Goal: Task Accomplishment & Management: Use online tool/utility

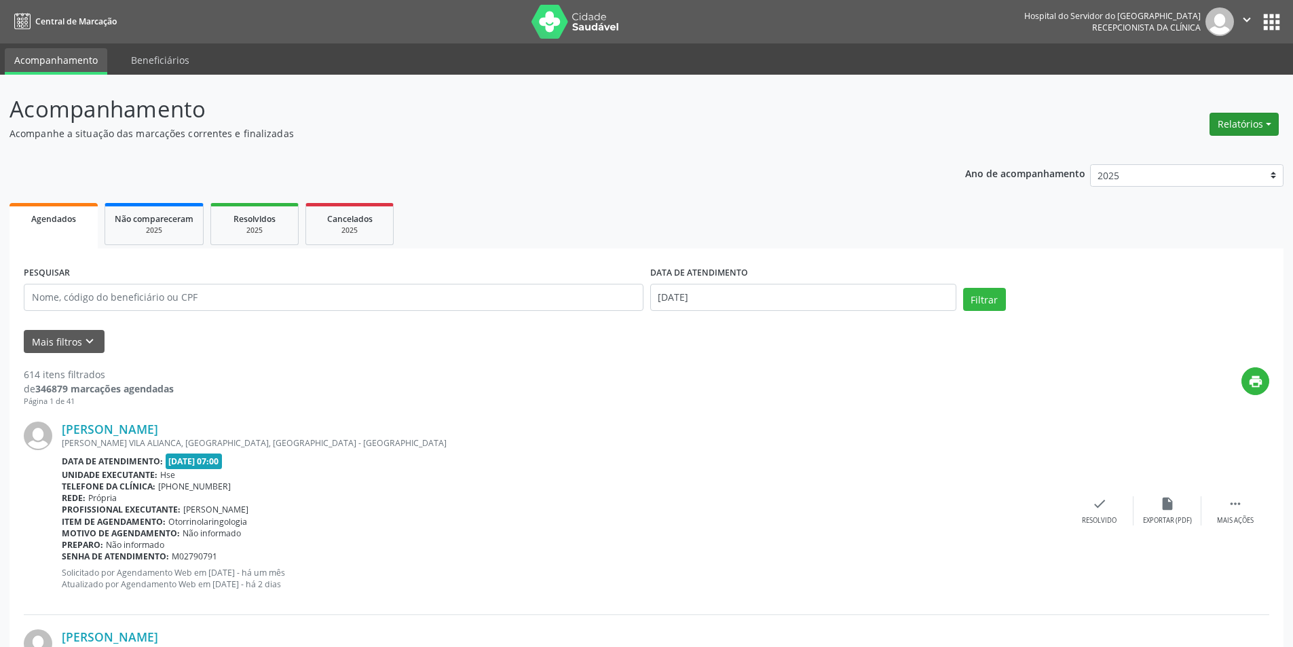
click at [1231, 123] on button "Relatórios" at bounding box center [1243, 124] width 69 height 23
click at [1192, 155] on link "Agendamentos" at bounding box center [1206, 153] width 146 height 19
select select "7"
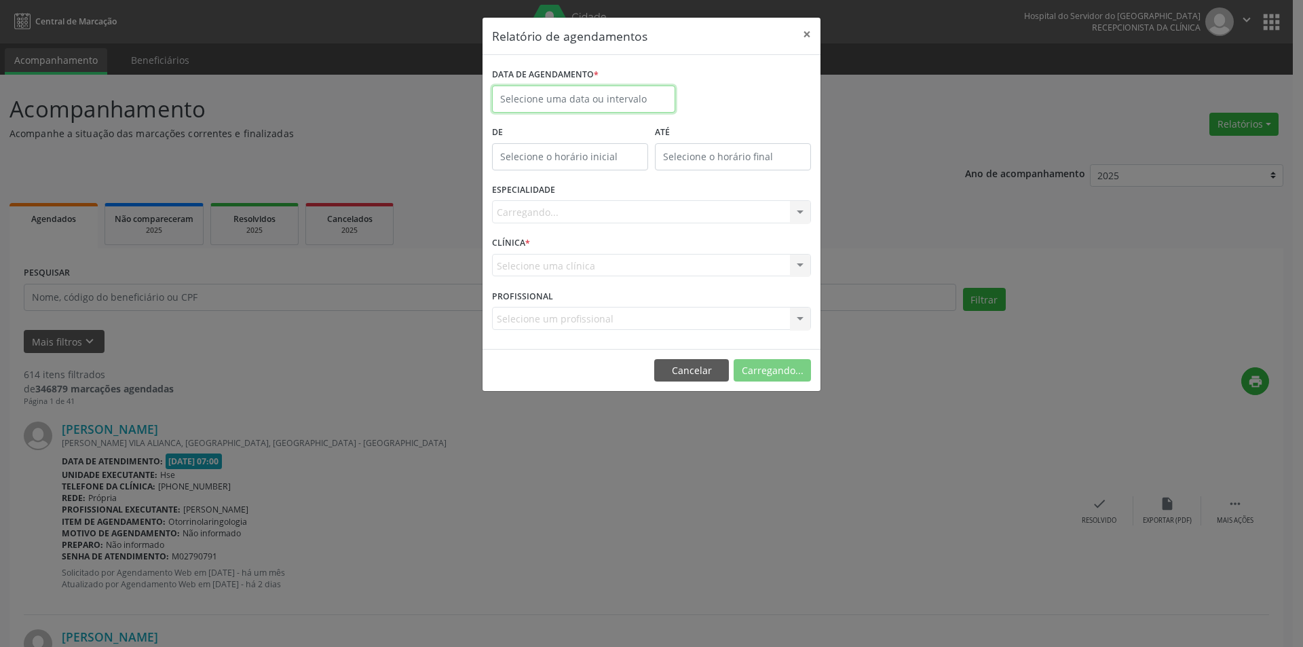
click at [534, 107] on body "Central de Marcação Hospital do Servidor do [GEOGRAPHIC_DATA] Recepcionista da …" at bounding box center [651, 323] width 1303 height 647
click at [625, 226] on span "14" at bounding box center [626, 224] width 26 height 26
type input "[DATE]"
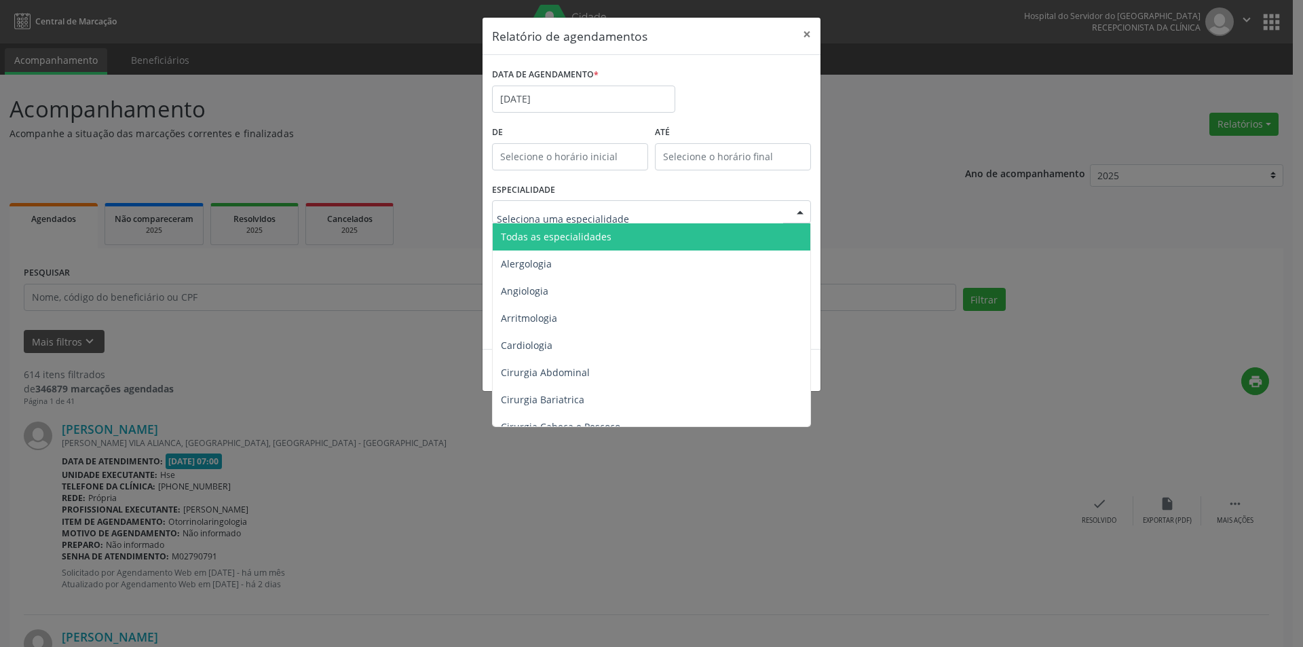
click at [575, 238] on span "Todas as especialidades" at bounding box center [556, 236] width 111 height 13
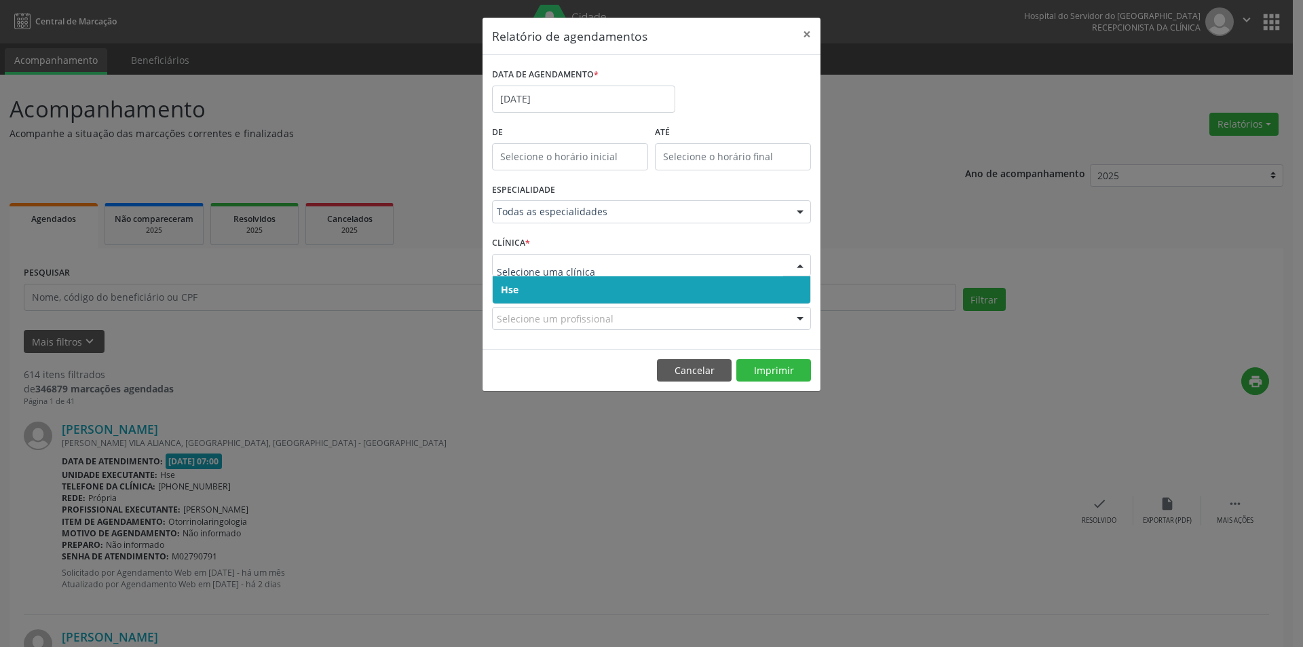
click at [559, 291] on span "Hse" at bounding box center [652, 289] width 318 height 27
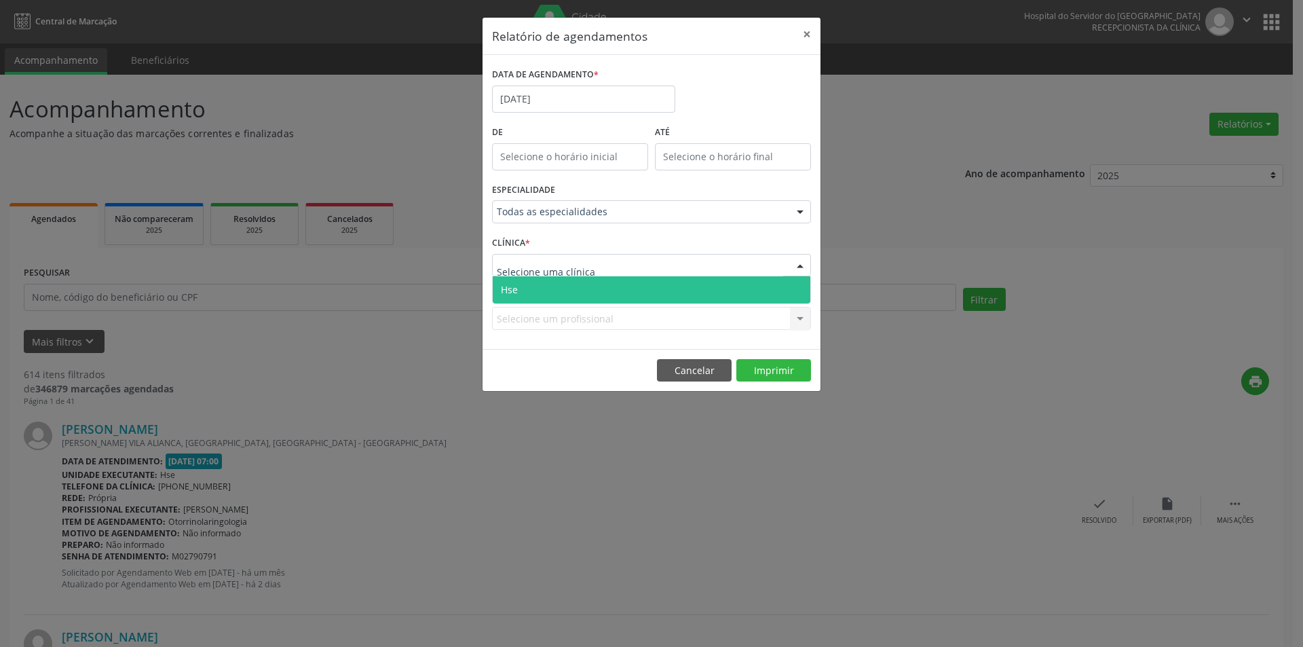
click at [565, 289] on span "Hse" at bounding box center [652, 289] width 318 height 27
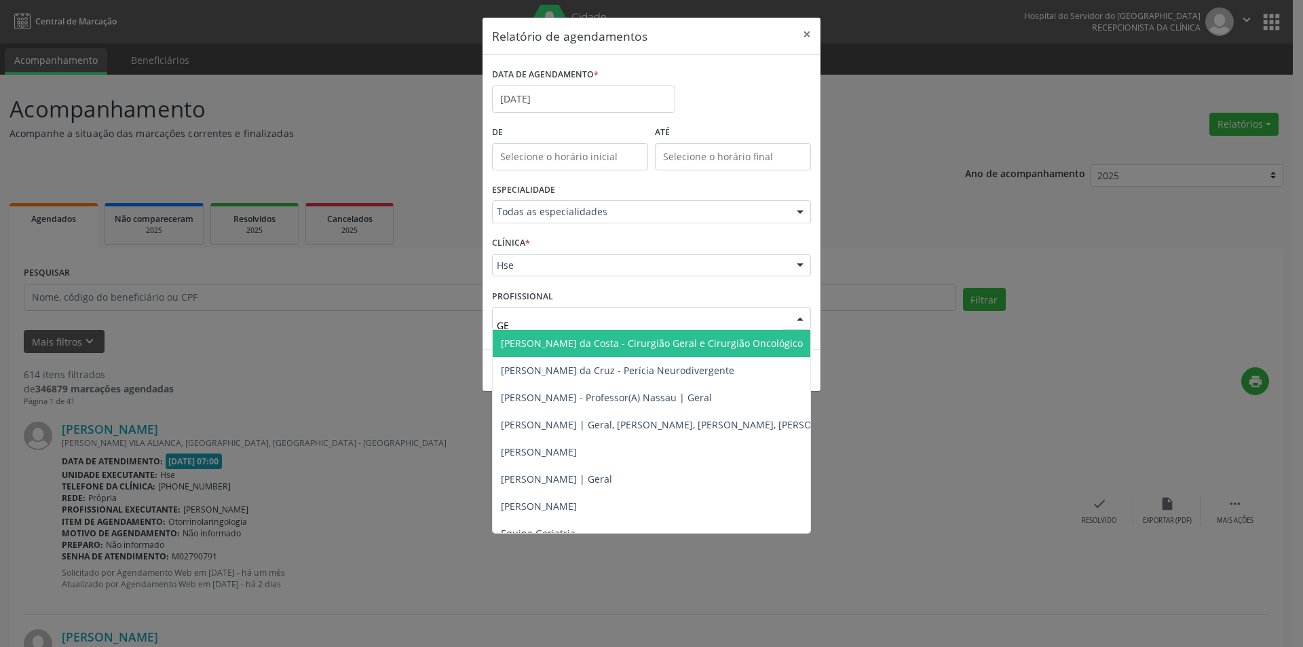
type input "GER"
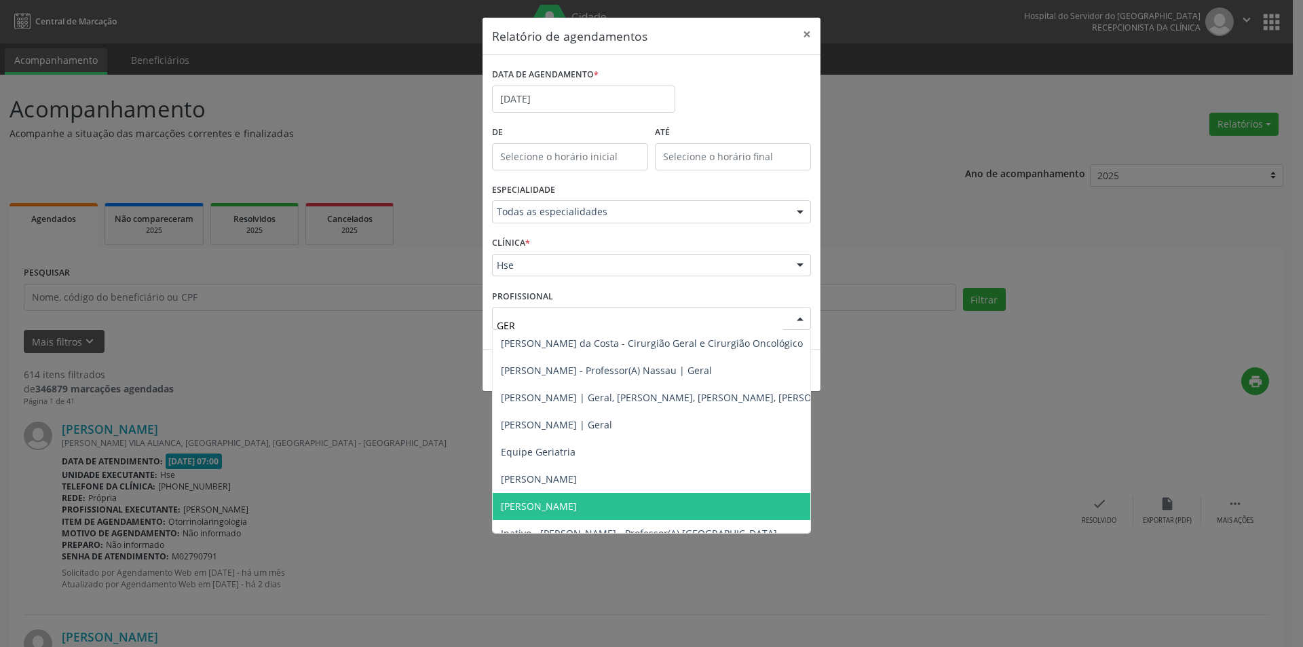
click at [598, 516] on span "[PERSON_NAME]" at bounding box center [721, 506] width 457 height 27
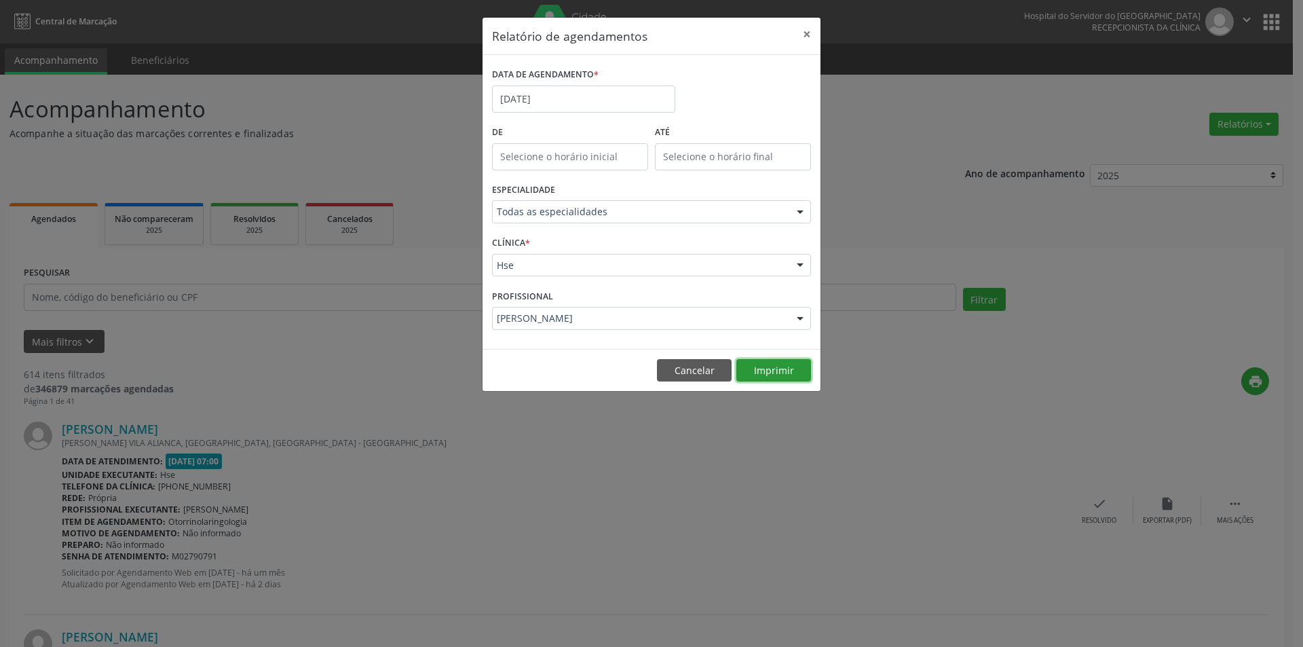
click at [772, 372] on button "Imprimir" at bounding box center [773, 370] width 75 height 23
